Goal: Find specific page/section: Find specific page/section

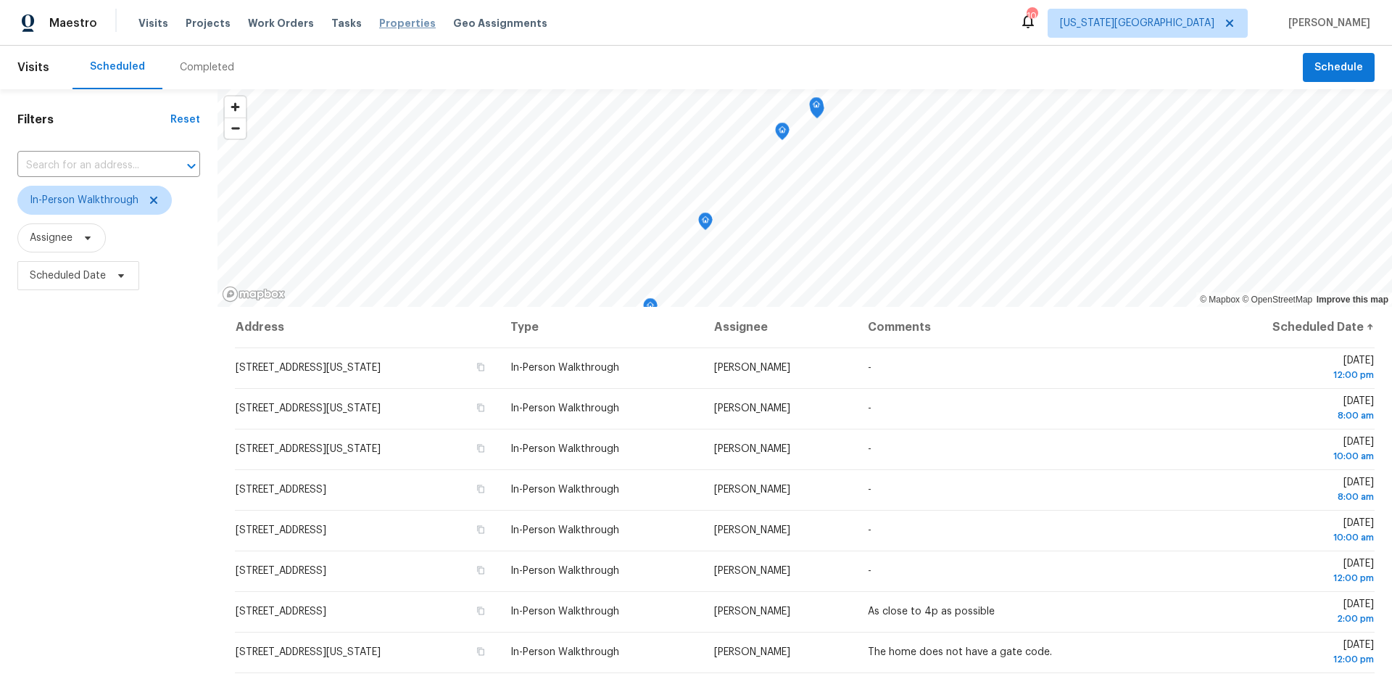
scroll to position [39, 0]
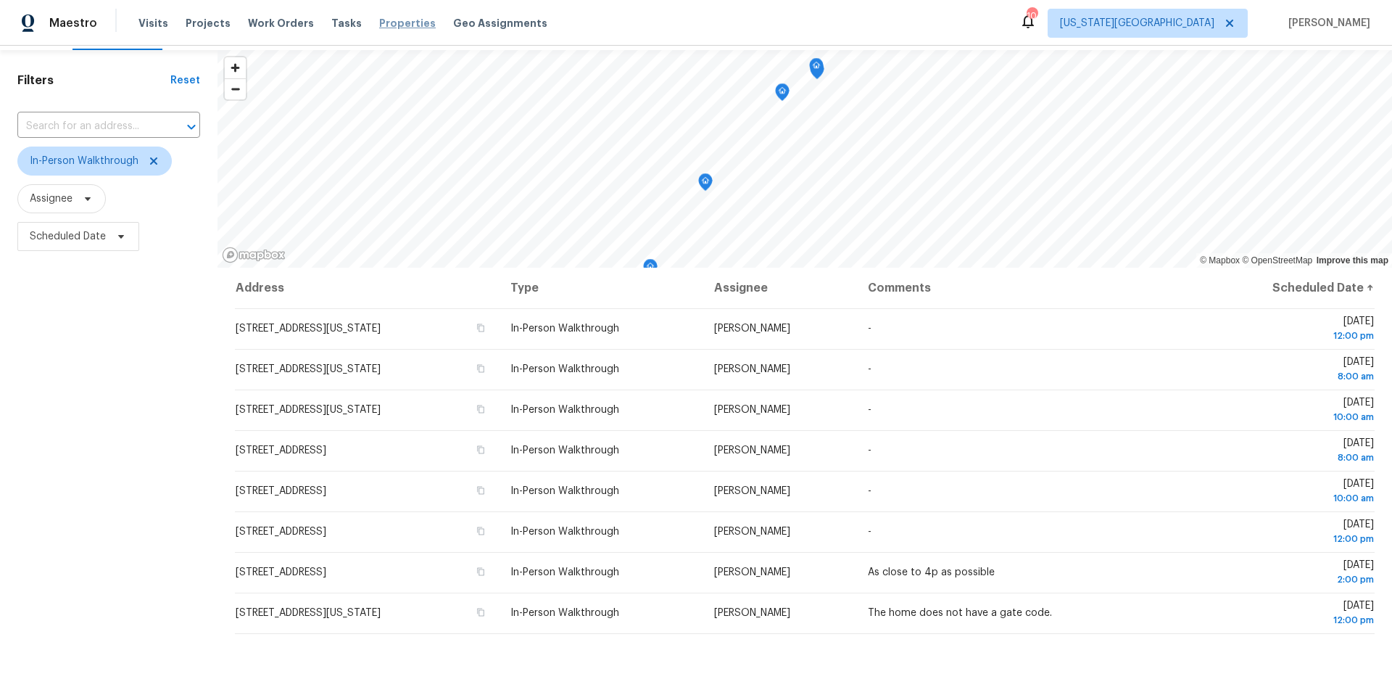
click at [385, 27] on span "Properties" at bounding box center [407, 23] width 57 height 15
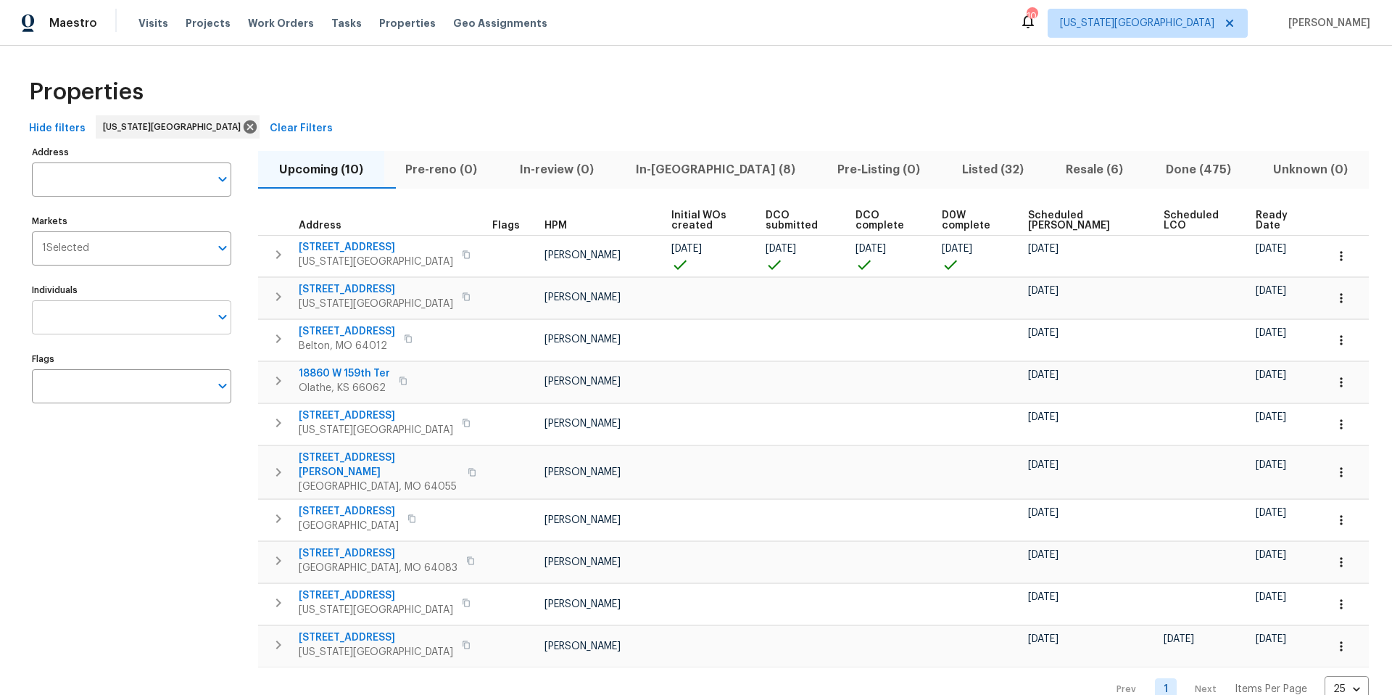
click at [117, 318] on input "Individuals" at bounding box center [121, 317] width 178 height 34
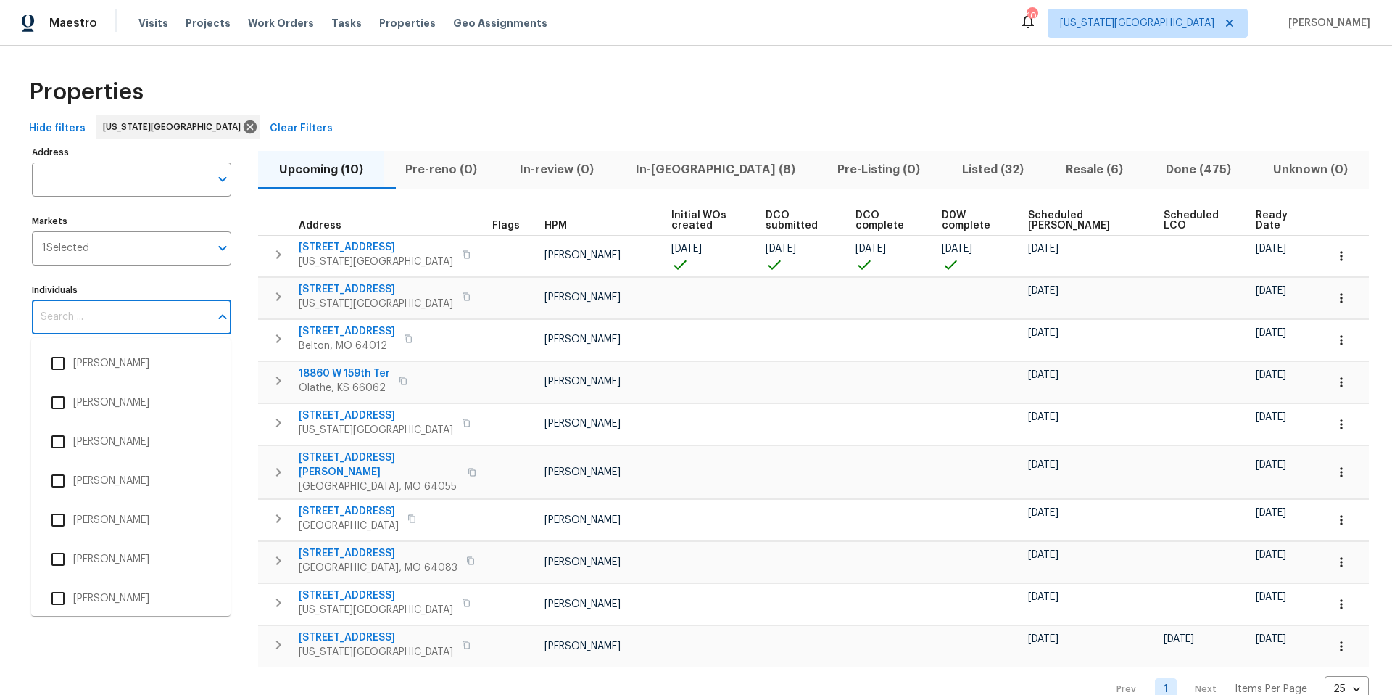
click at [950, 167] on span "Listed (32)" at bounding box center [993, 170] width 86 height 20
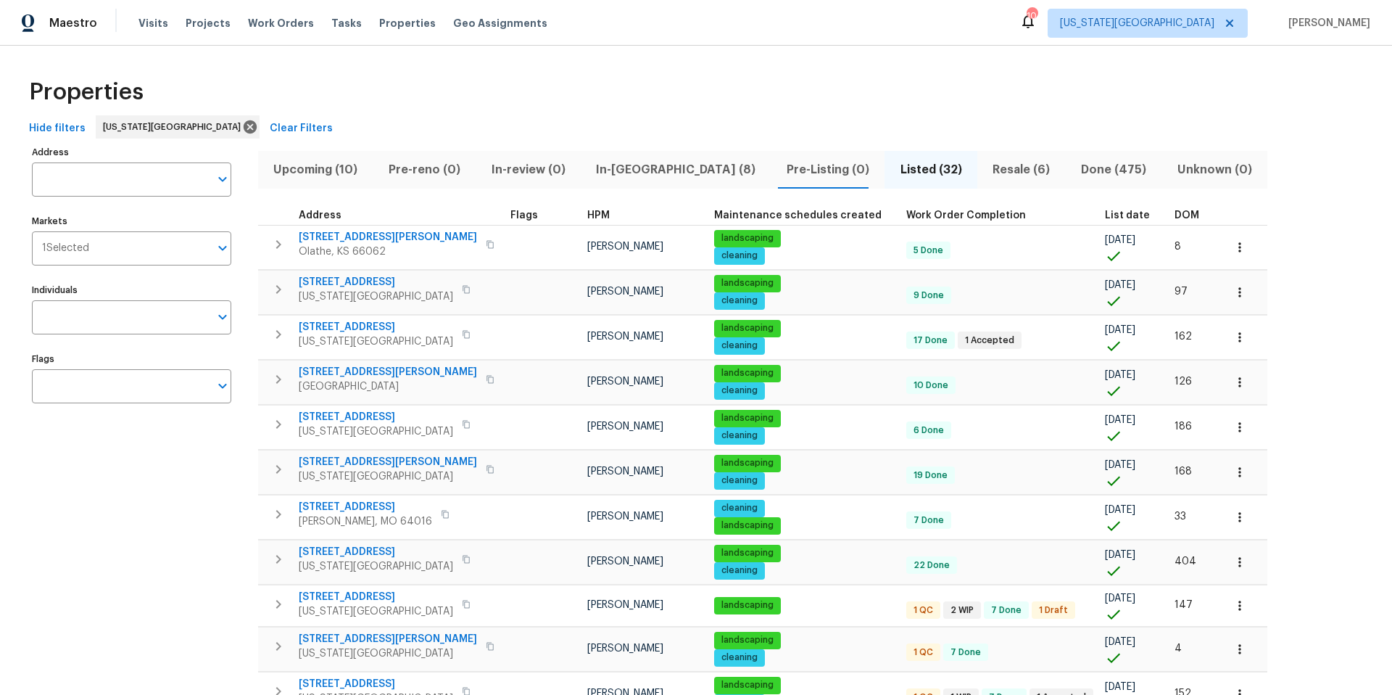
click at [1175, 214] on span "DOM" at bounding box center [1187, 215] width 25 height 10
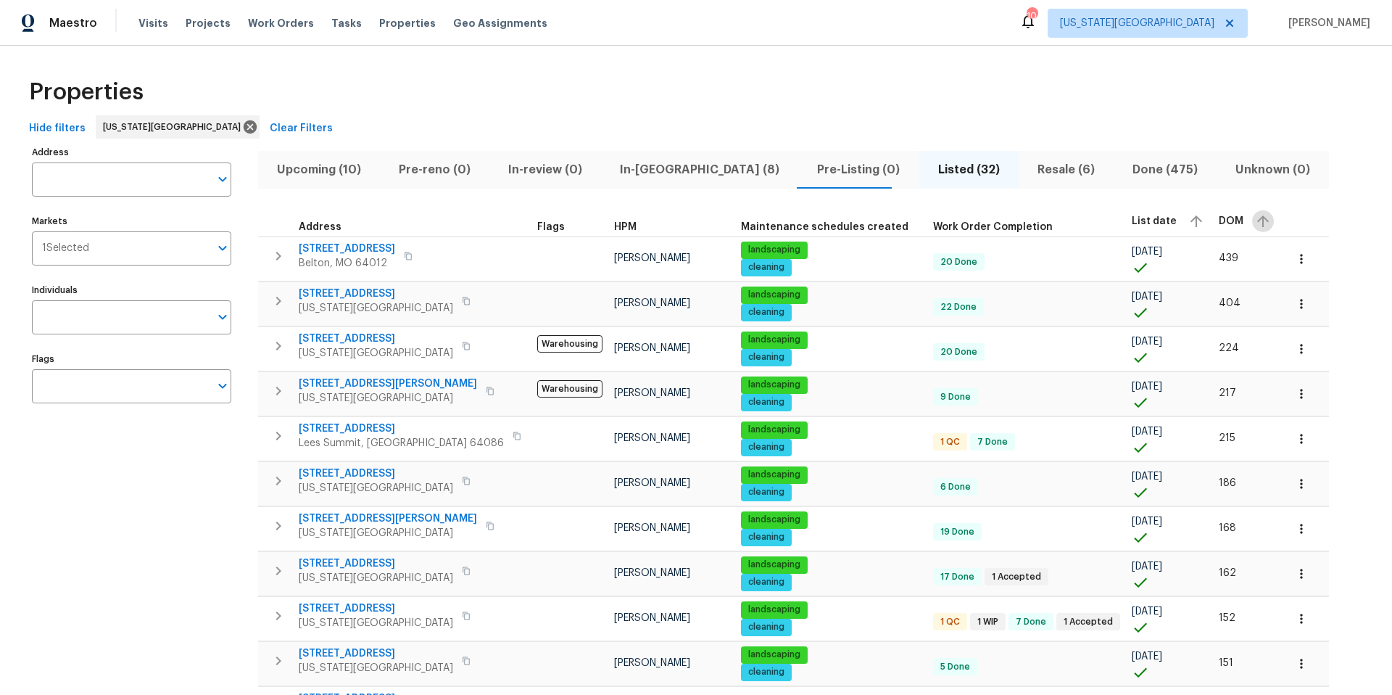
click at [1255, 220] on icon "button" at bounding box center [1263, 220] width 17 height 17
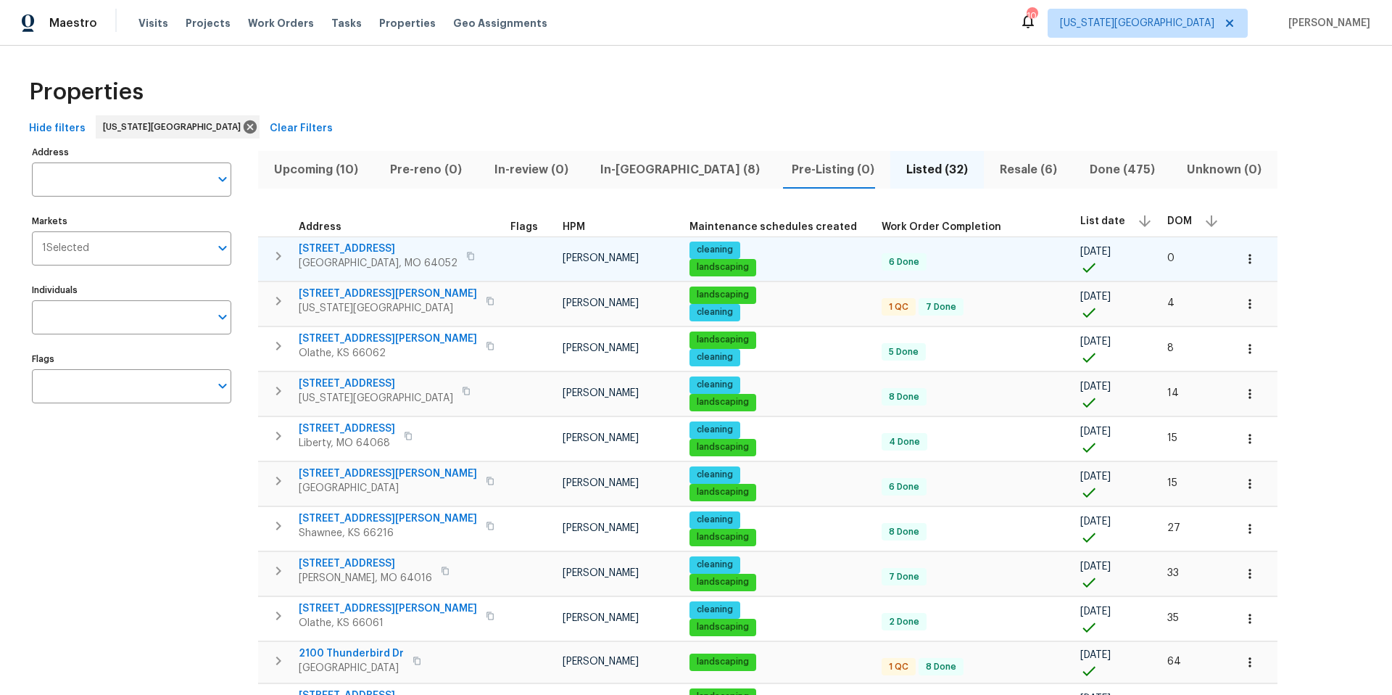
click at [466, 255] on icon "button" at bounding box center [470, 256] width 9 height 9
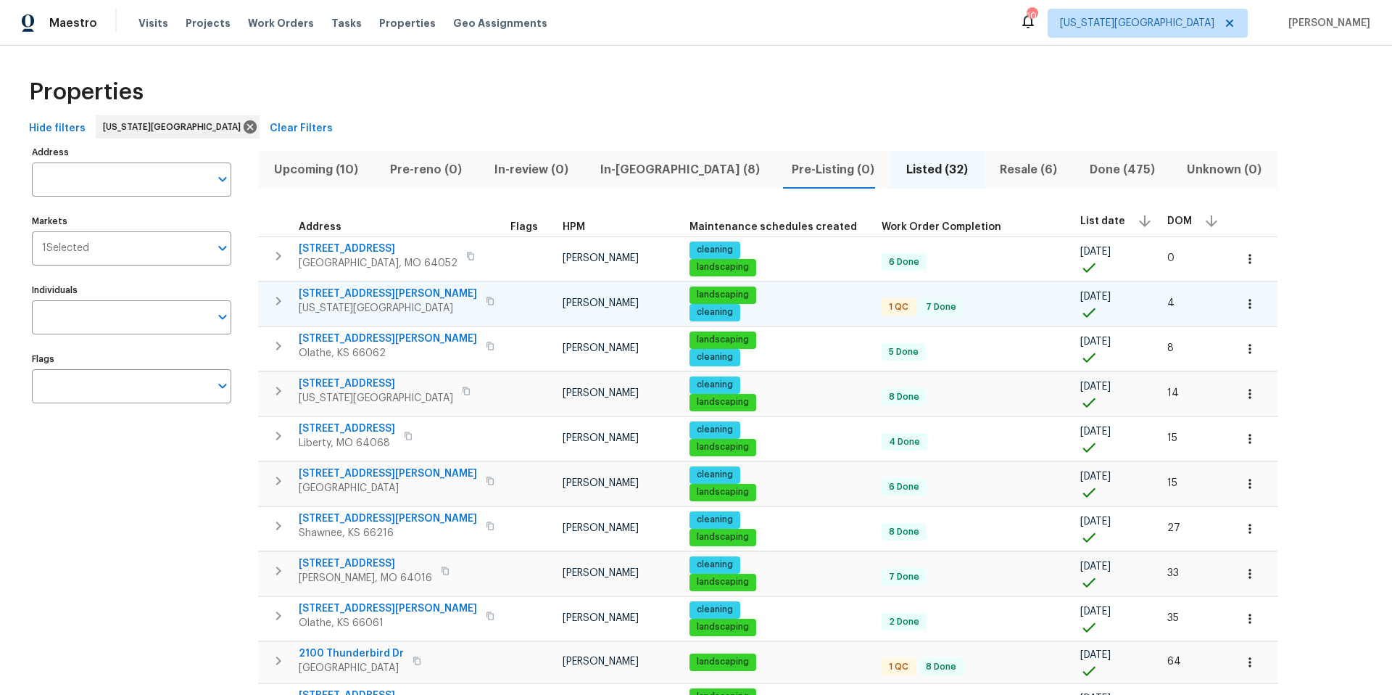
click at [486, 300] on icon "button" at bounding box center [490, 301] width 9 height 9
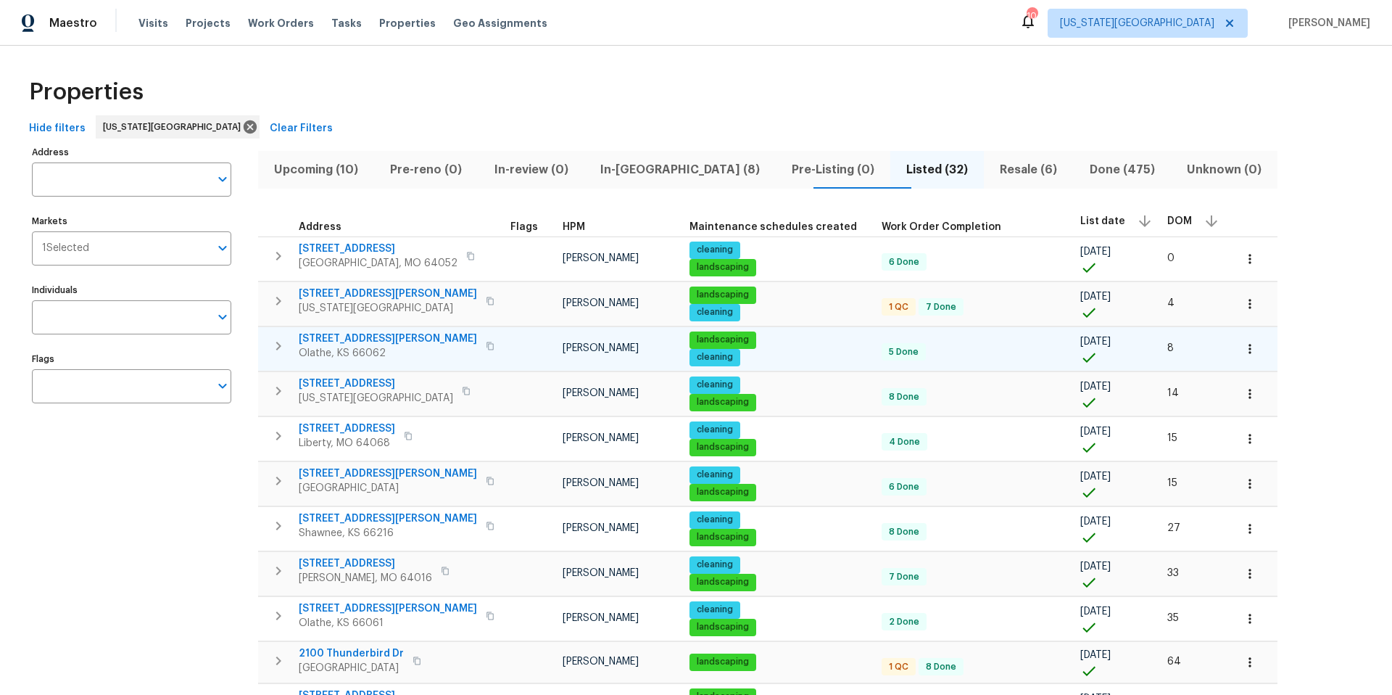
click at [486, 345] on icon "button" at bounding box center [490, 346] width 9 height 9
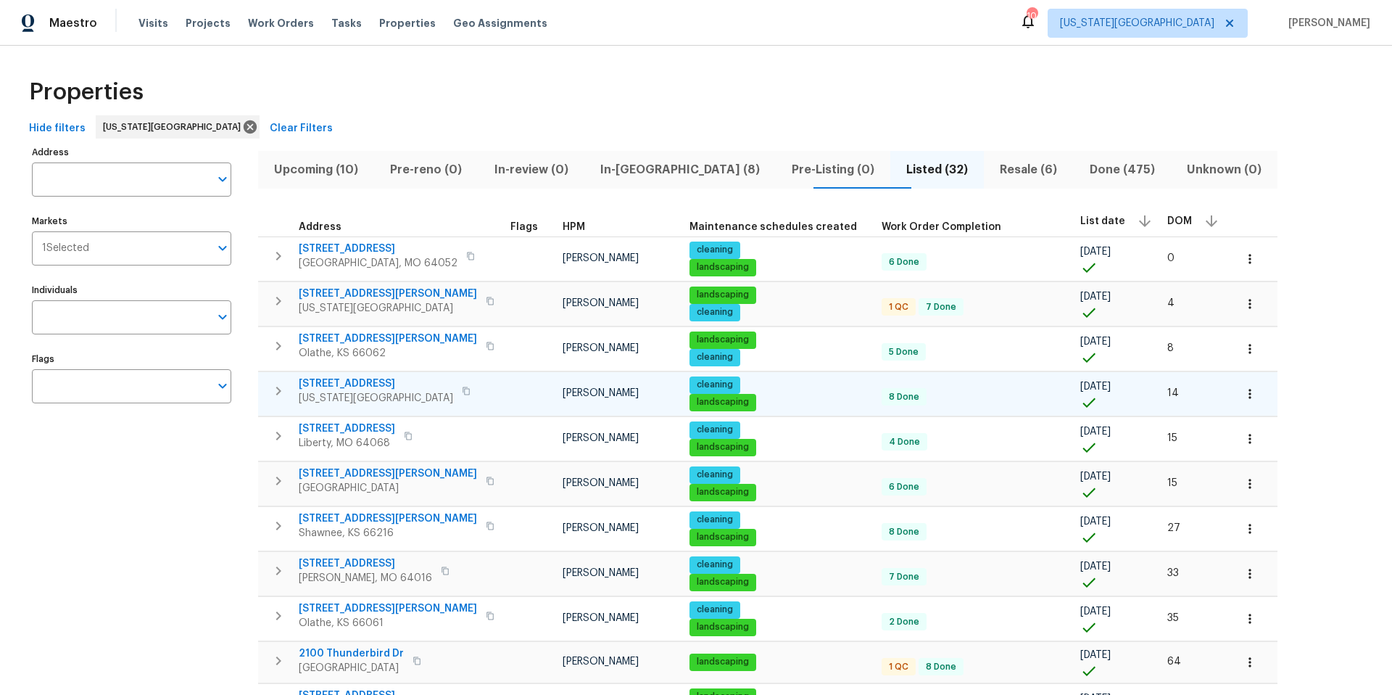
click at [339, 381] on span "623 N 62nd Pl" at bounding box center [376, 383] width 154 height 15
click at [462, 387] on icon "button" at bounding box center [466, 391] width 9 height 9
click at [643, 172] on span "In-reno (8)" at bounding box center [680, 170] width 174 height 20
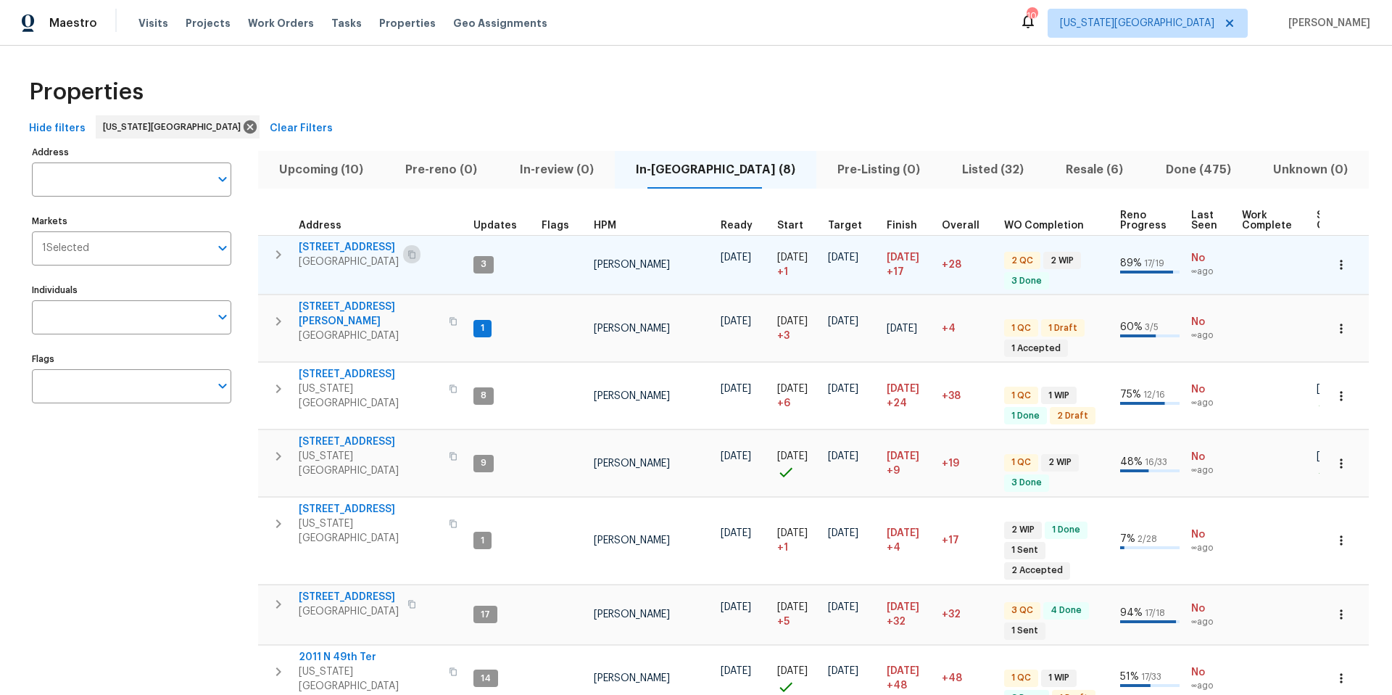
click at [410, 254] on icon "button" at bounding box center [411, 254] width 7 height 8
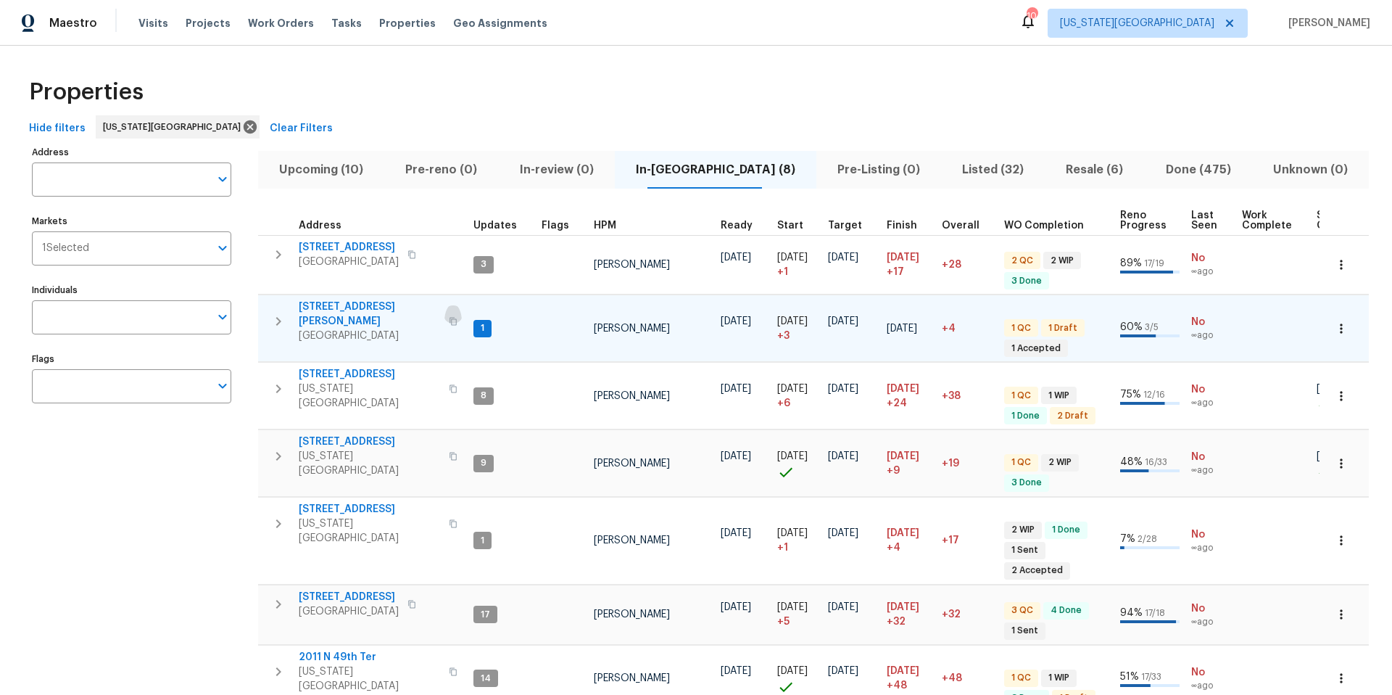
click at [450, 318] on icon "button" at bounding box center [453, 322] width 7 height 8
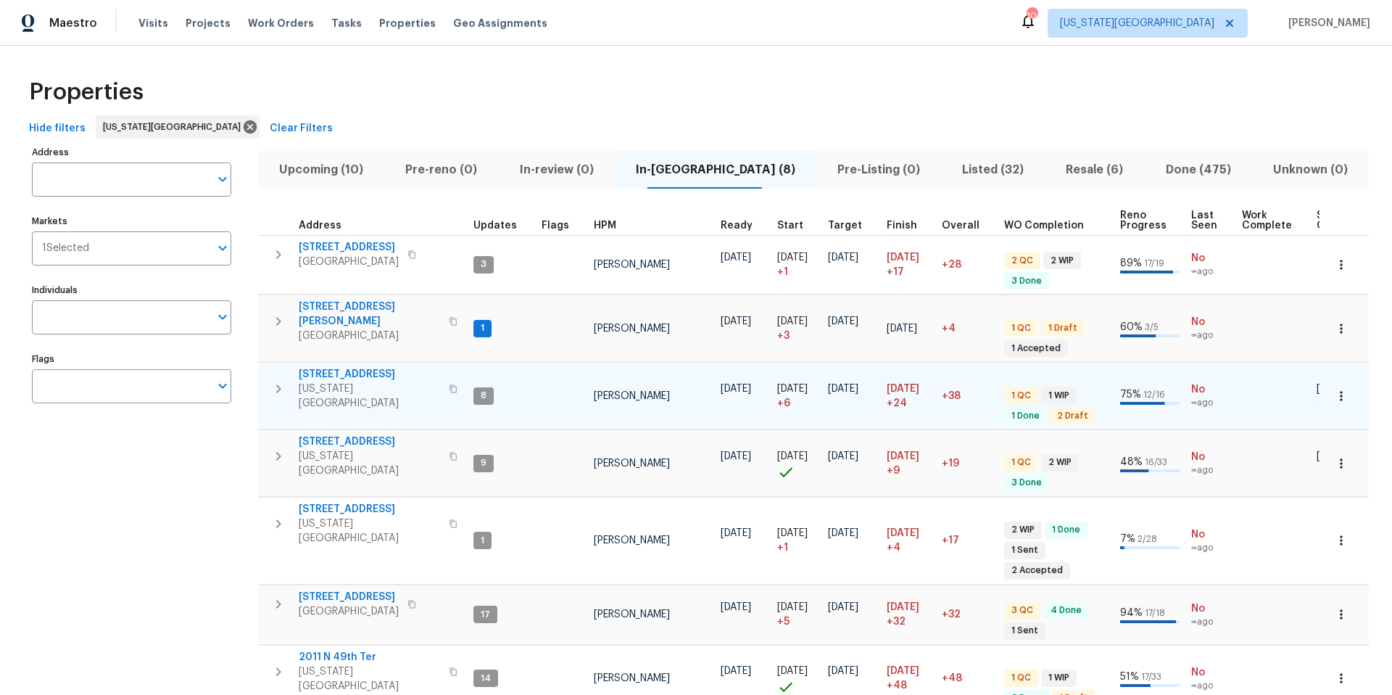
click at [449, 384] on icon "button" at bounding box center [453, 388] width 9 height 9
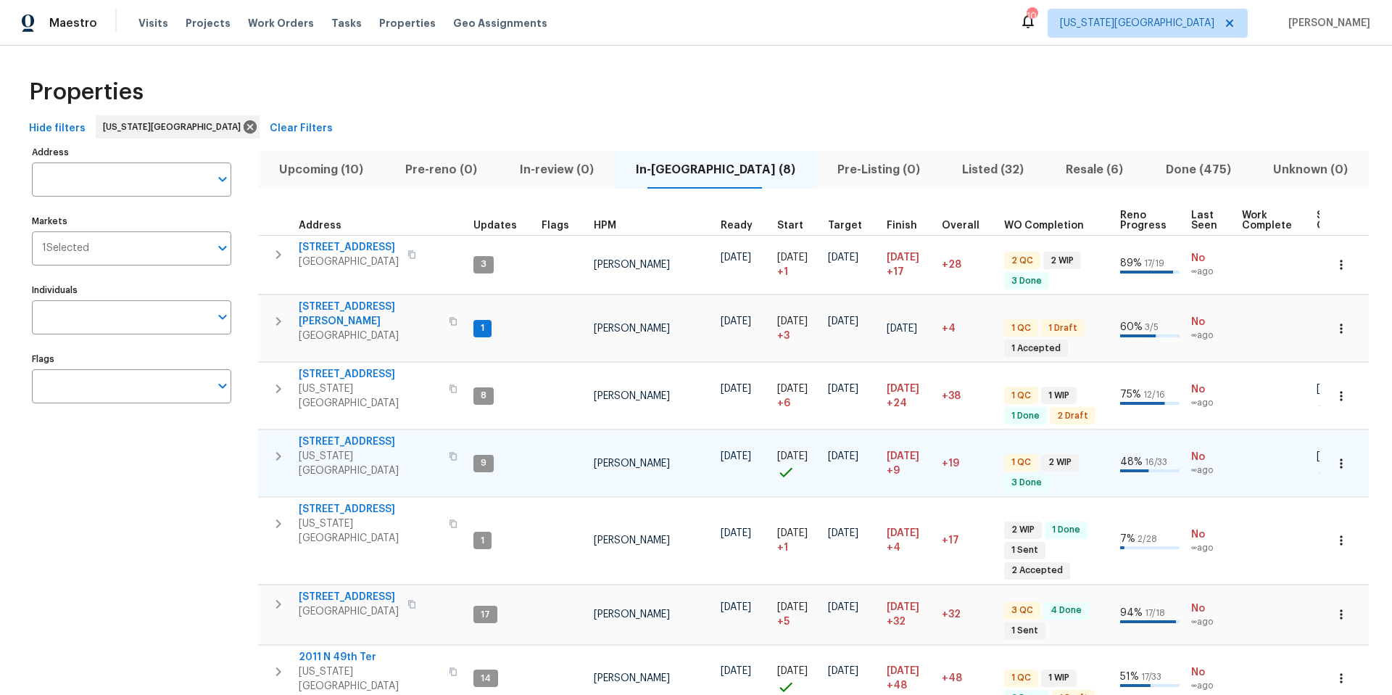
click at [450, 453] on icon "button" at bounding box center [453, 457] width 7 height 8
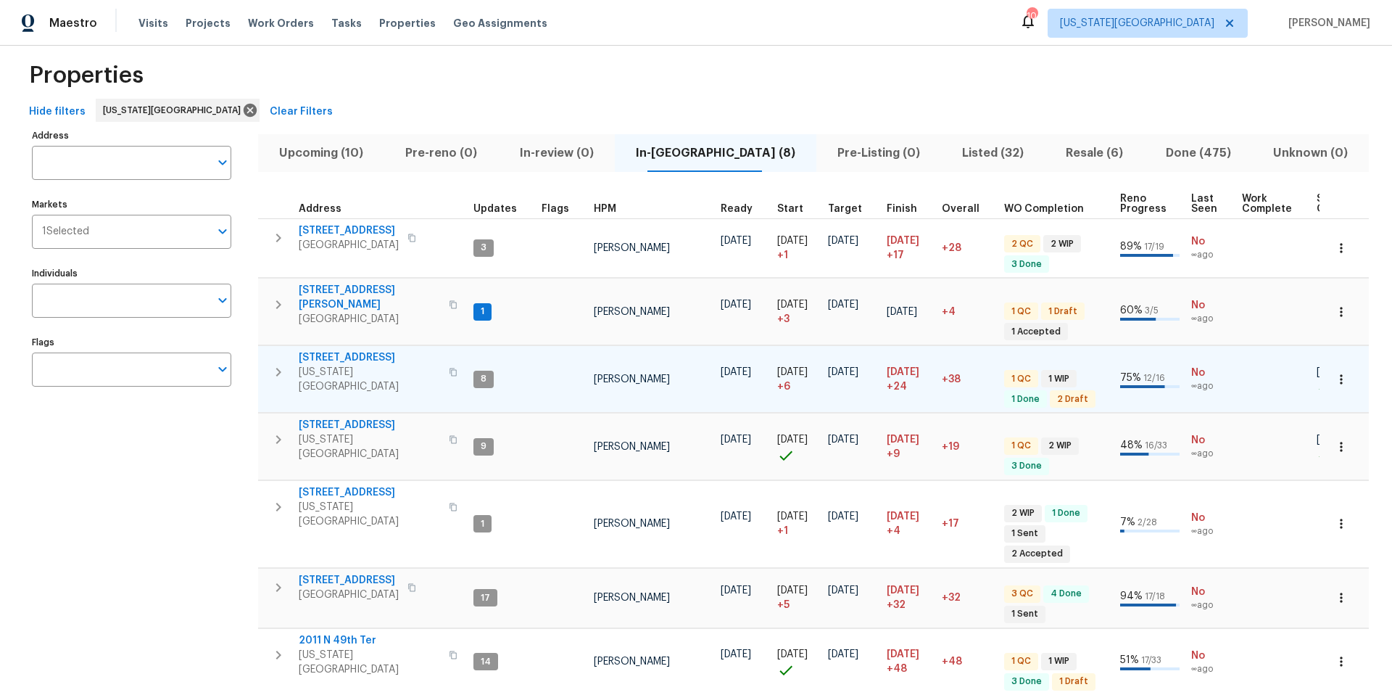
scroll to position [29, 0]
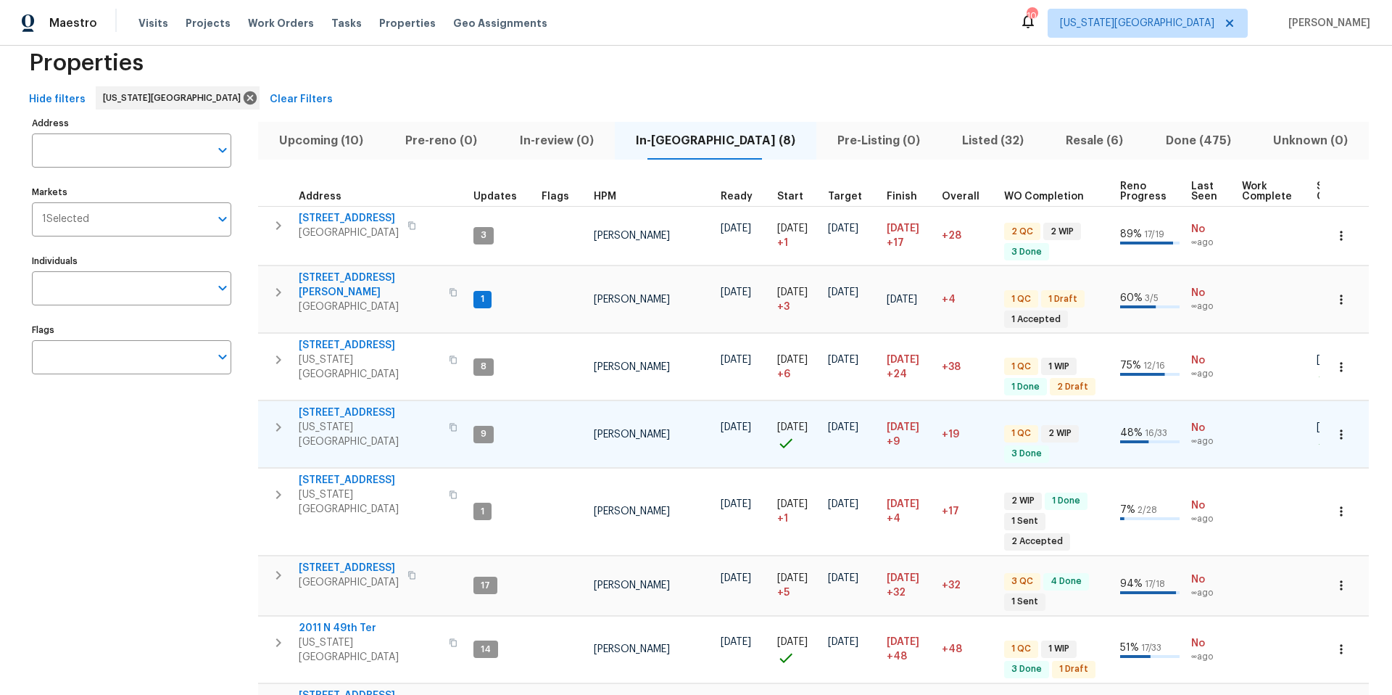
click at [449, 423] on icon "button" at bounding box center [453, 427] width 9 height 9
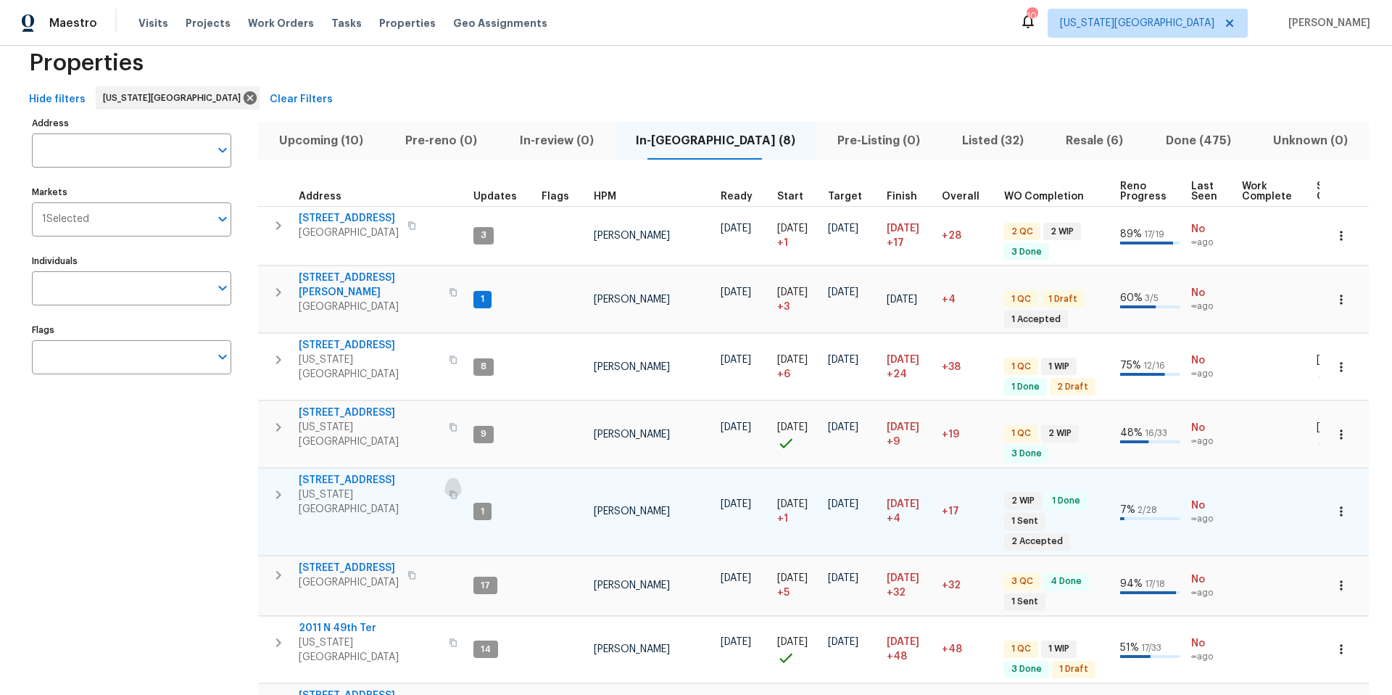
click at [450, 491] on icon "button" at bounding box center [453, 495] width 7 height 8
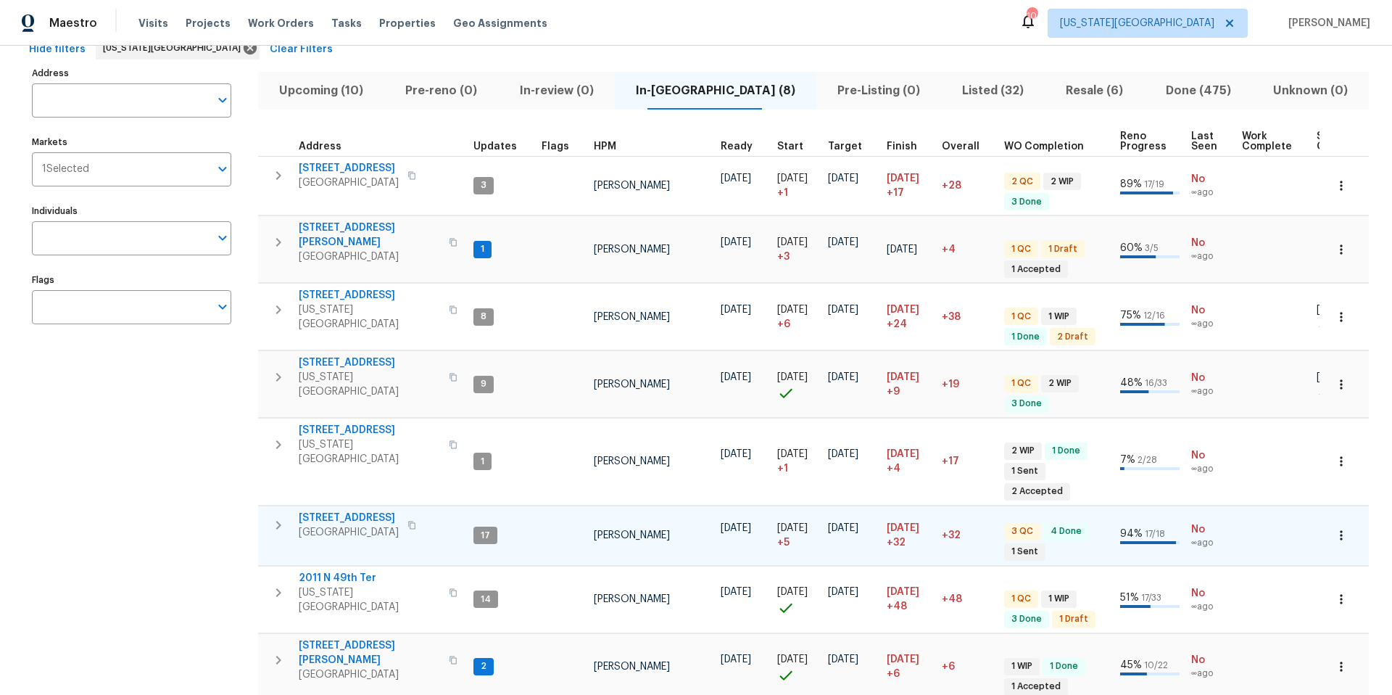
click at [416, 521] on icon "button" at bounding box center [412, 525] width 9 height 9
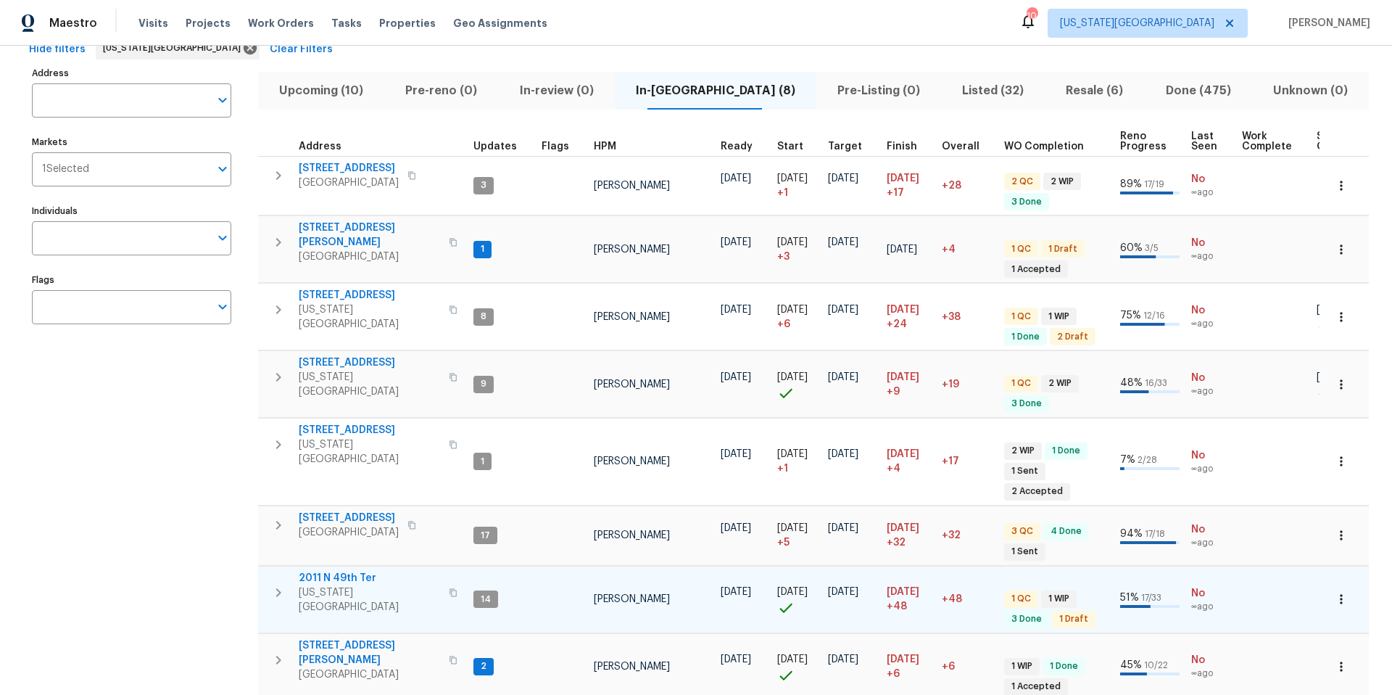
click at [449, 588] on icon "button" at bounding box center [453, 592] width 9 height 9
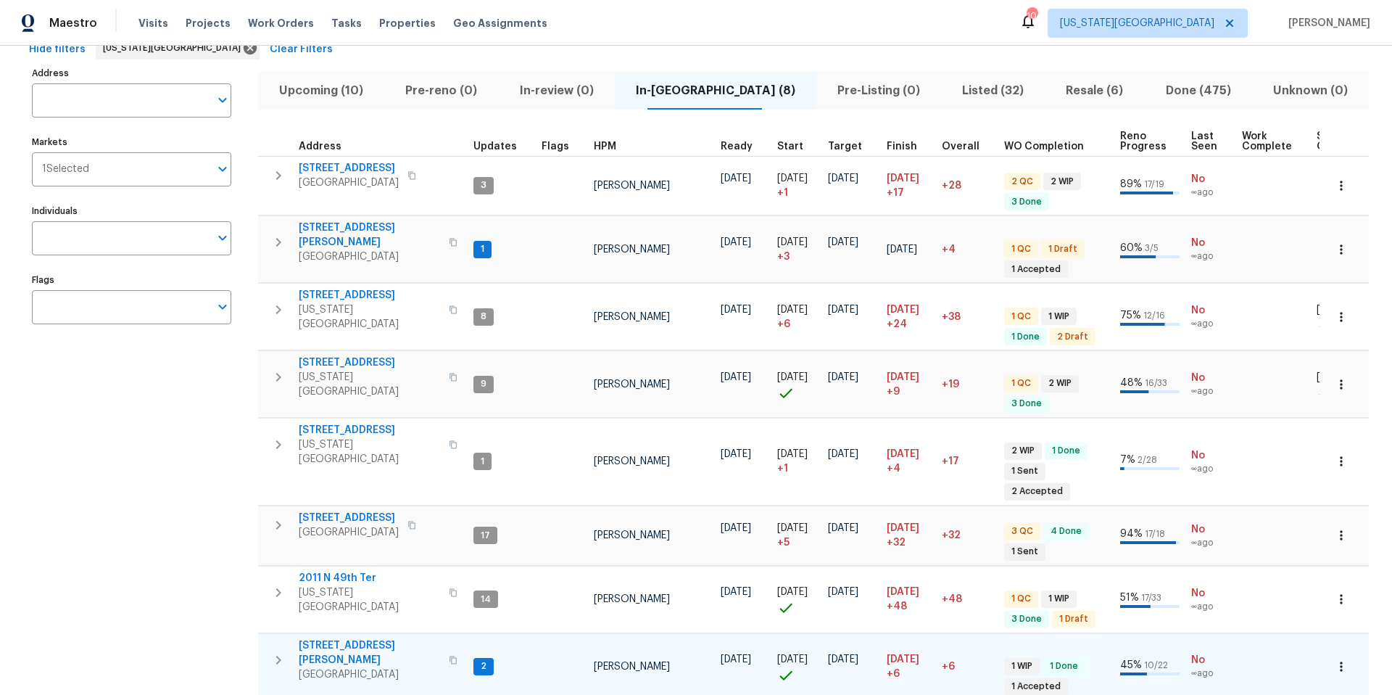
click at [450, 656] on icon "button" at bounding box center [453, 660] width 7 height 8
click at [317, 91] on span "Upcoming (10)" at bounding box center [321, 90] width 109 height 20
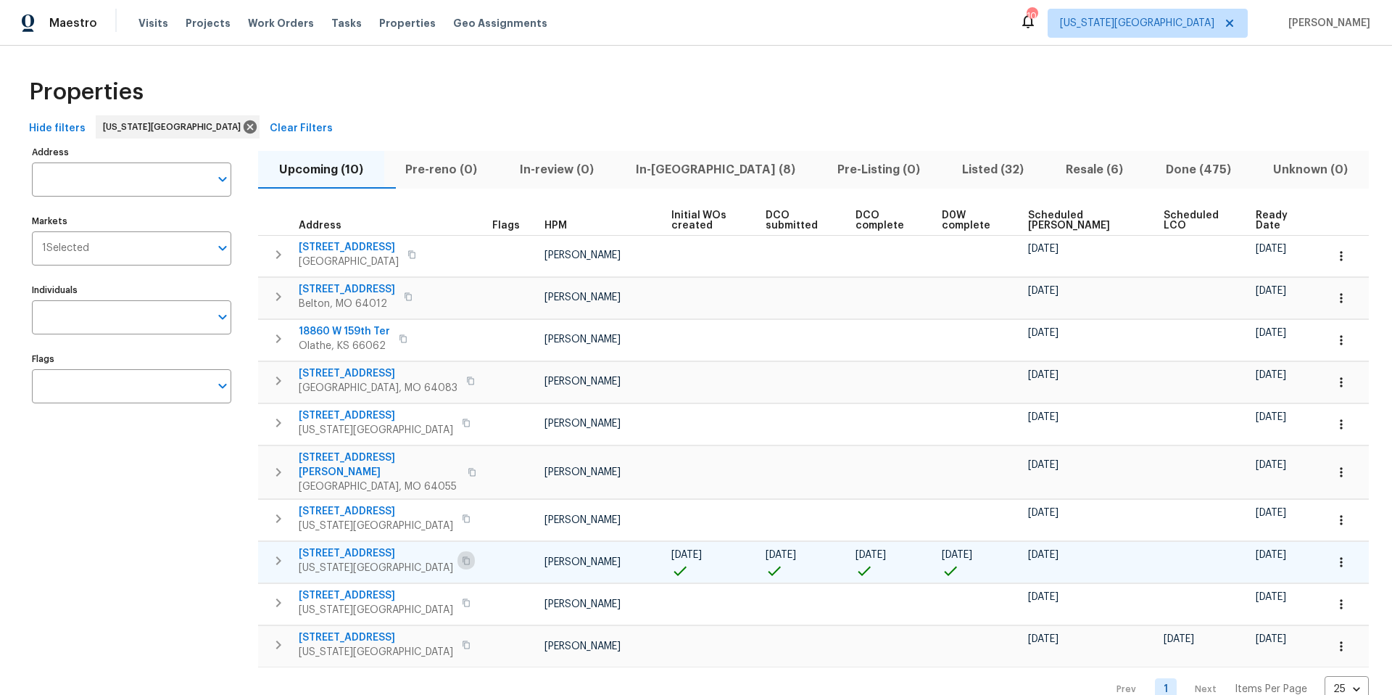
click at [463, 556] on icon "button" at bounding box center [466, 560] width 7 height 8
